Goal: Transaction & Acquisition: Purchase product/service

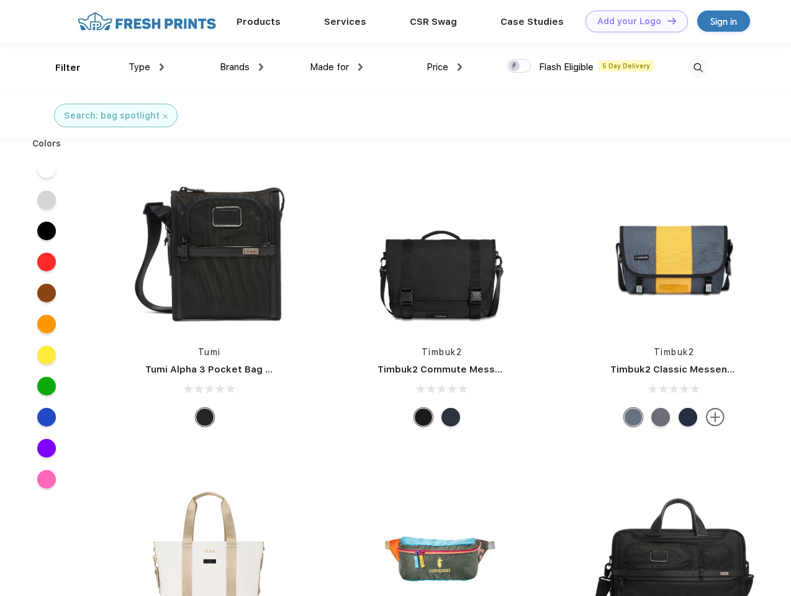
scroll to position [1, 0]
click at [632, 21] on link "Add your Logo Design Tool" at bounding box center [636, 22] width 102 height 22
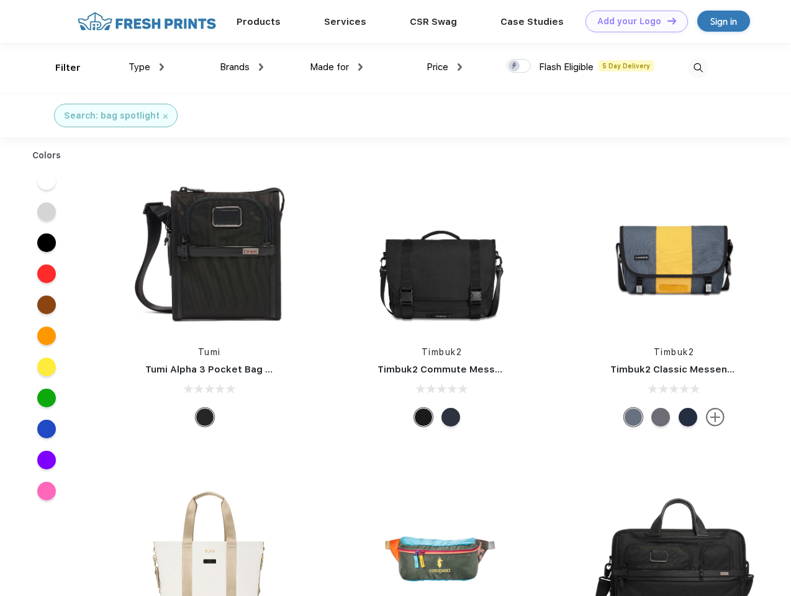
click at [0, 0] on div "Design Tool" at bounding box center [0, 0] width 0 height 0
click at [666, 20] on link "Add your Logo Design Tool" at bounding box center [636, 22] width 102 height 22
click at [60, 68] on div "Filter" at bounding box center [67, 68] width 25 height 14
click at [146, 67] on span "Type" at bounding box center [139, 66] width 22 height 11
click at [241, 67] on span "Brands" at bounding box center [235, 66] width 30 height 11
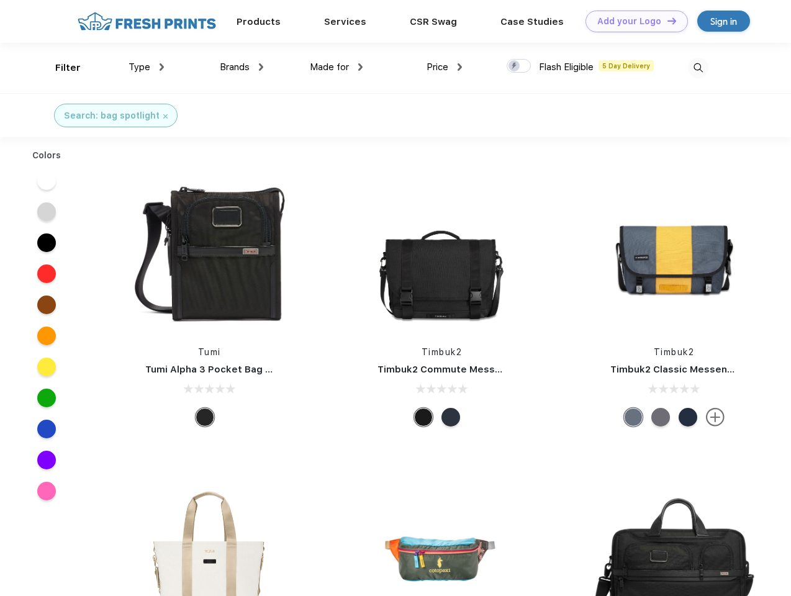
click at [336, 67] on span "Made for" at bounding box center [329, 66] width 39 height 11
click at [444, 67] on span "Price" at bounding box center [437, 66] width 22 height 11
click at [519, 66] on div at bounding box center [518, 66] width 24 height 14
click at [514, 66] on input "checkbox" at bounding box center [510, 62] width 8 height 8
click at [697, 68] on img at bounding box center [698, 68] width 20 height 20
